Goal: Information Seeking & Learning: Learn about a topic

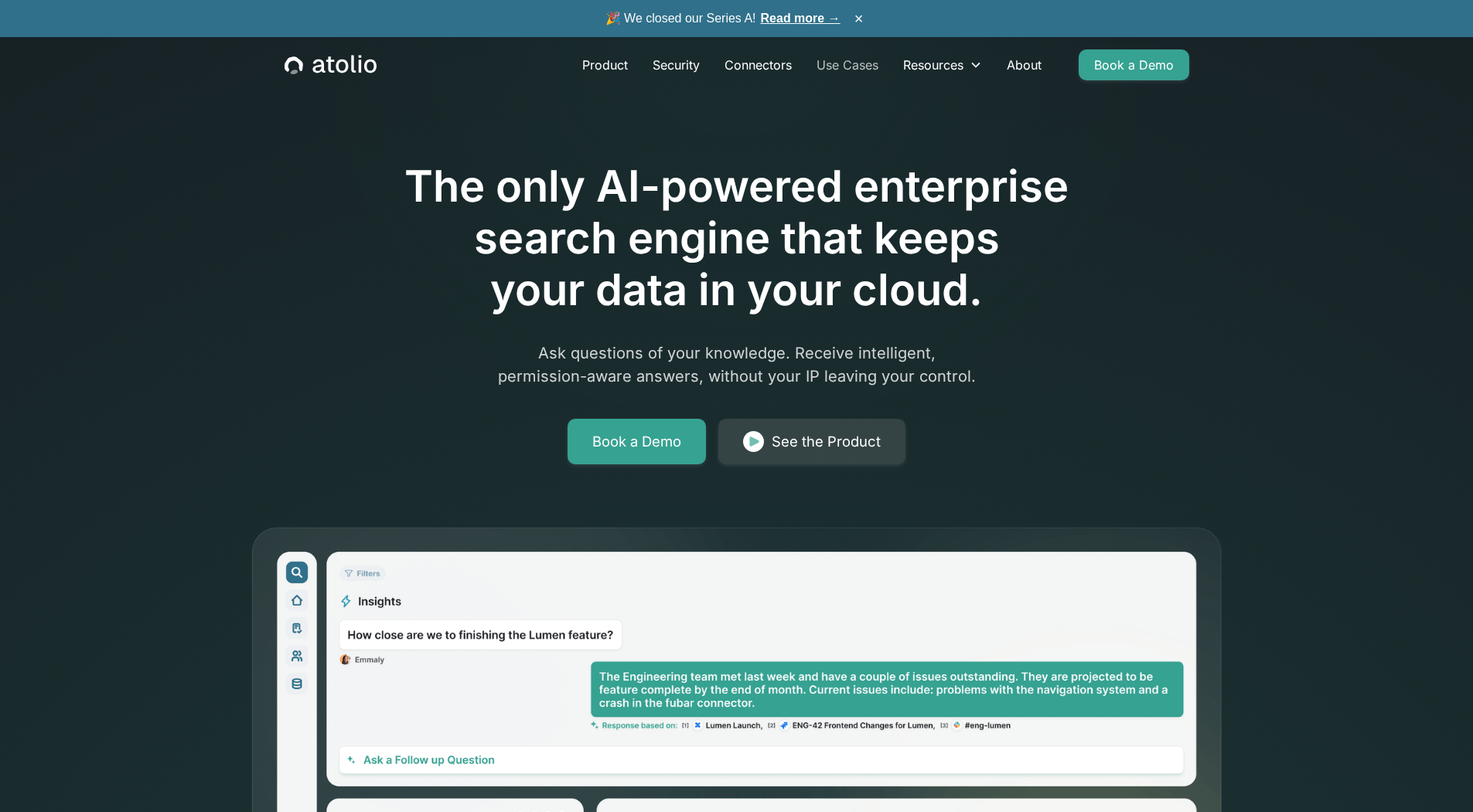
click at [853, 70] on link "Use Cases" at bounding box center [847, 64] width 87 height 31
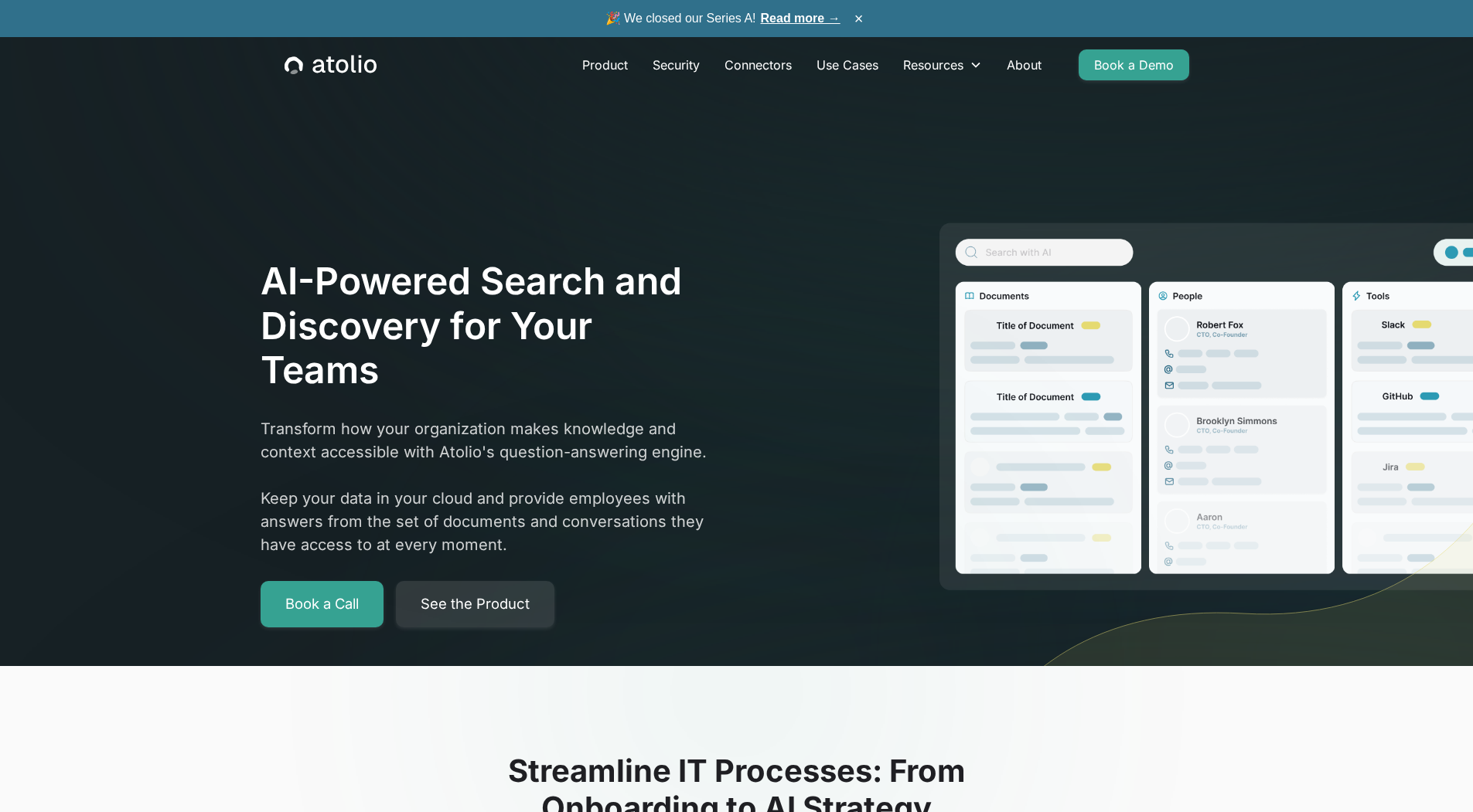
click at [510, 186] on div "AI-Powered Search and Discovery for Your Teams Transform how your organization …" at bounding box center [736, 443] width 989 height 541
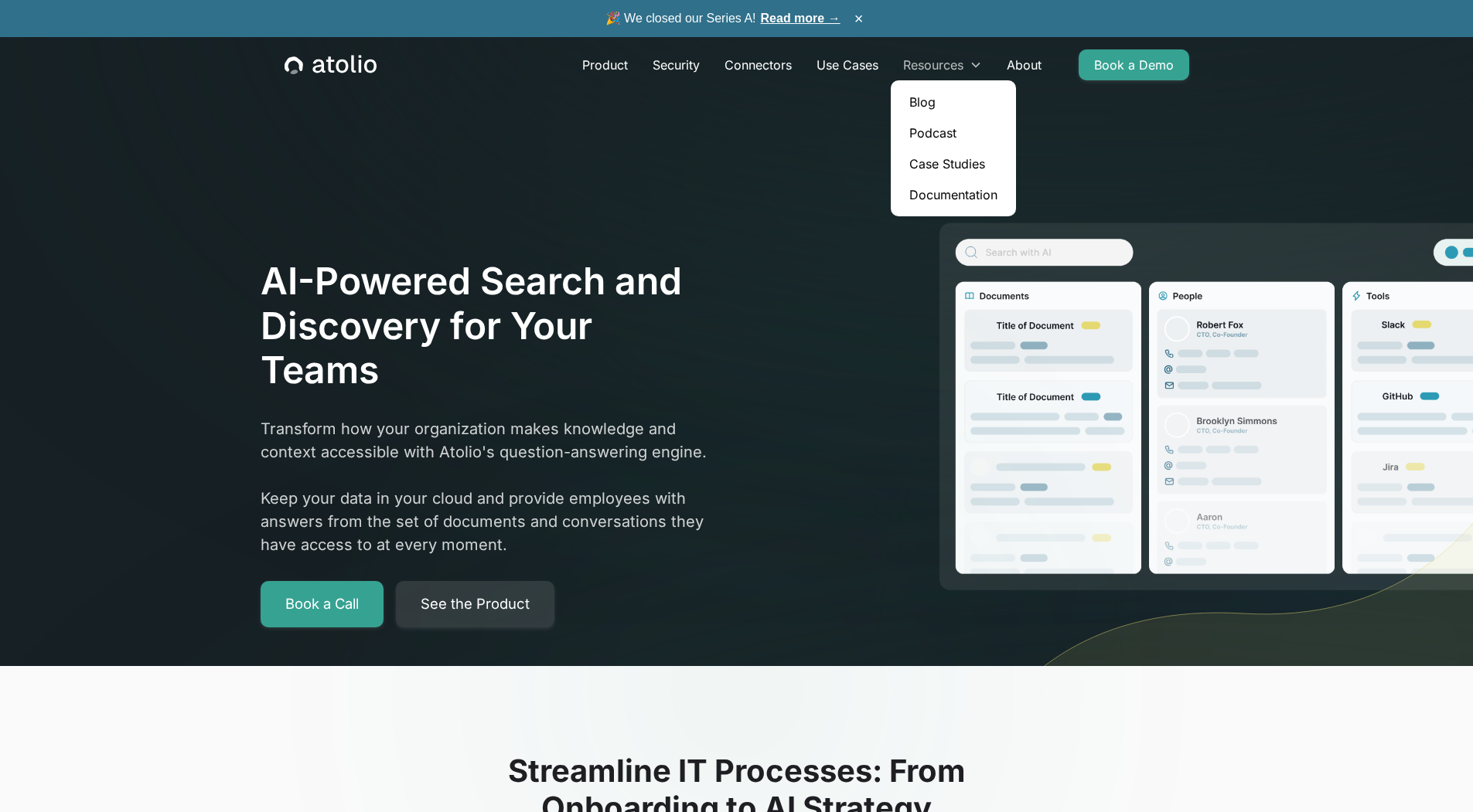
click at [982, 69] on icon at bounding box center [976, 65] width 13 height 13
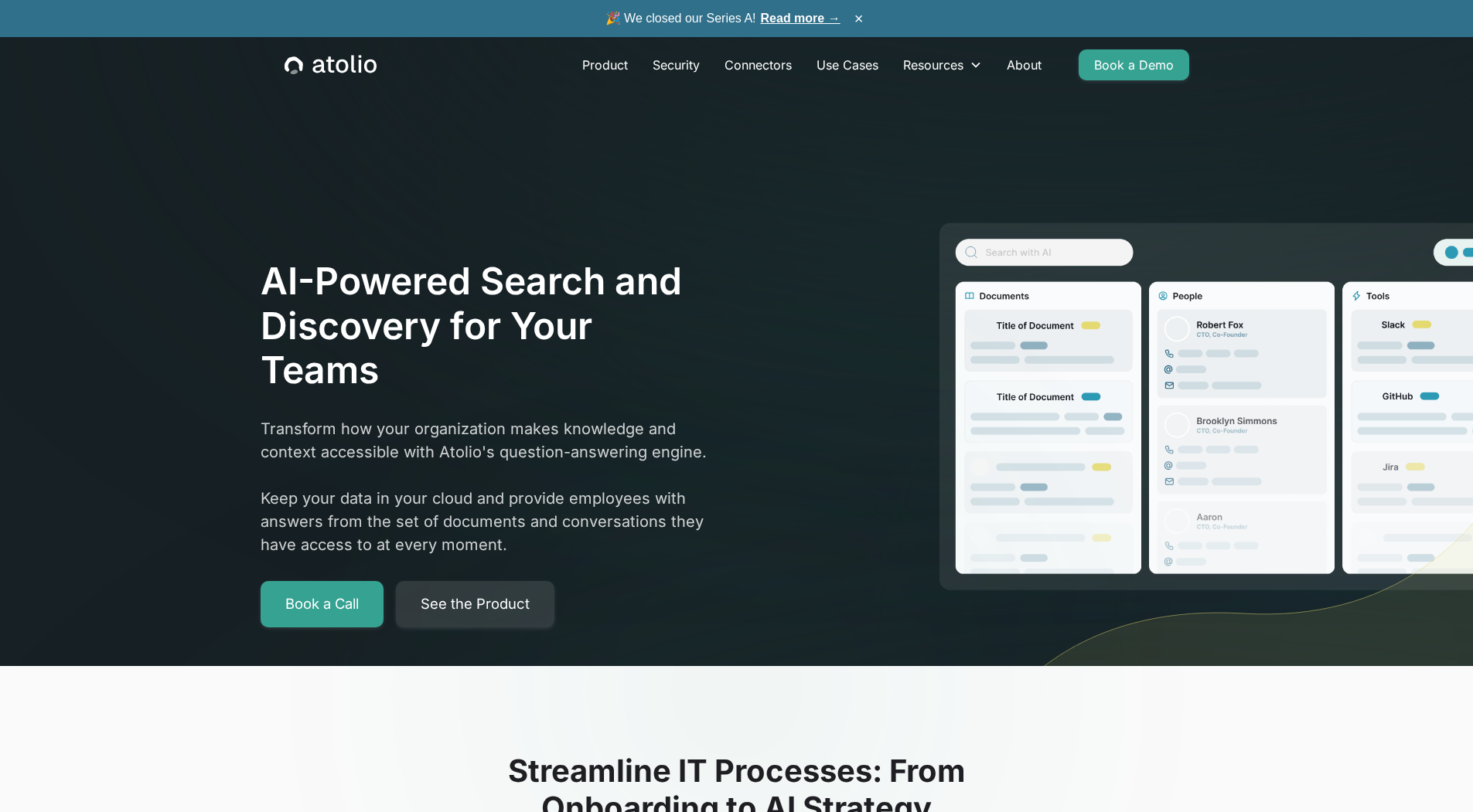
click at [763, 128] on div "AI-Powered Search and Discovery for Your Teams Transform how your organization …" at bounding box center [736, 406] width 989 height 615
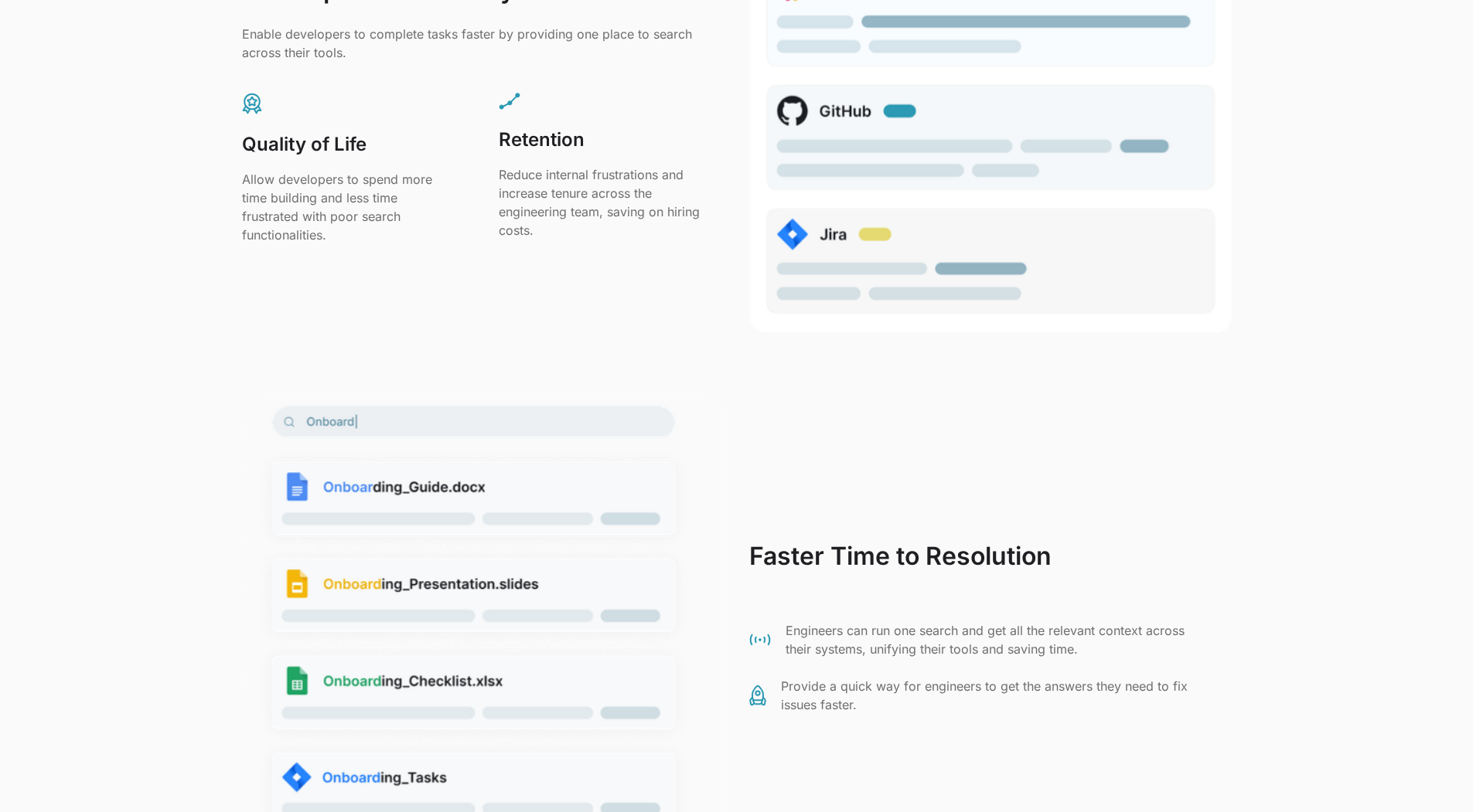
scroll to position [2183, 0]
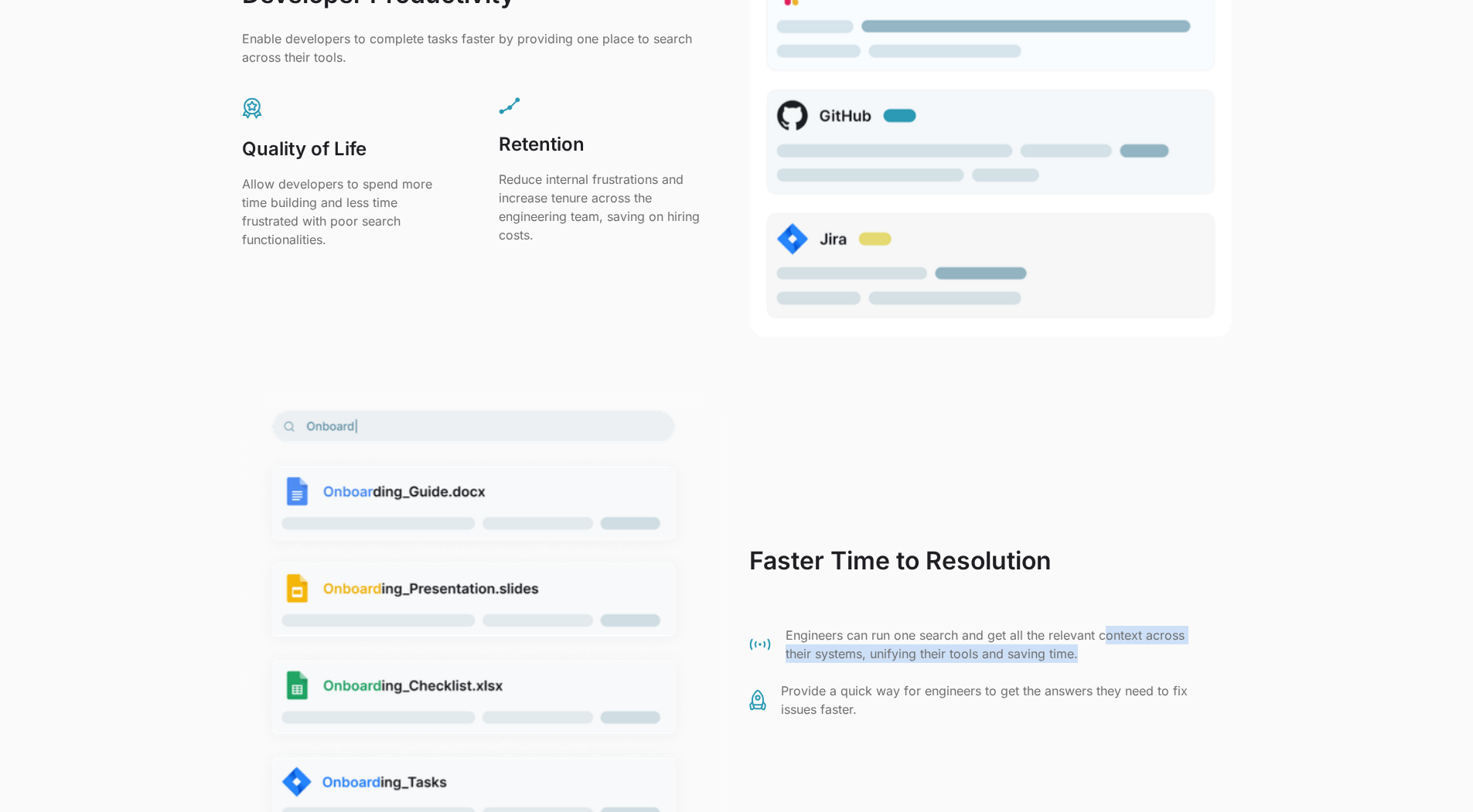
drag, startPoint x: 1126, startPoint y: 656, endPoint x: 1109, endPoint y: 644, distance: 20.8
click at [1109, 644] on p "Engineers can run one search and get all the relevant context across their syst…" at bounding box center [999, 645] width 427 height 38
click at [1104, 653] on p "Engineers can run one search and get all the relevant context across their syst…" at bounding box center [999, 645] width 427 height 38
